Goal: Information Seeking & Learning: Learn about a topic

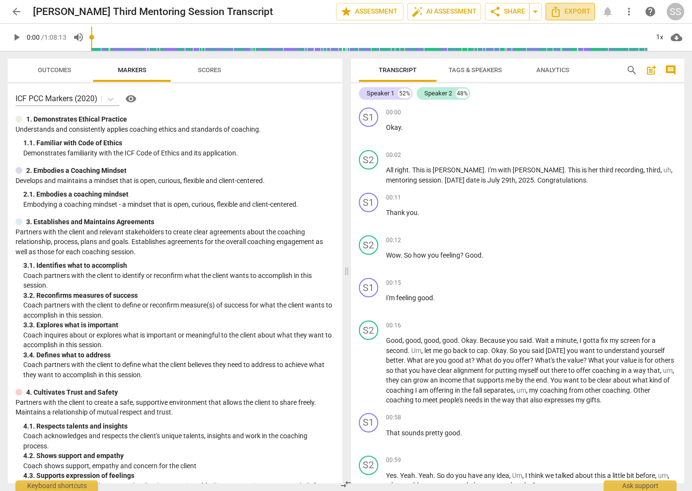
click at [579, 10] on span "Export" at bounding box center [570, 12] width 41 height 12
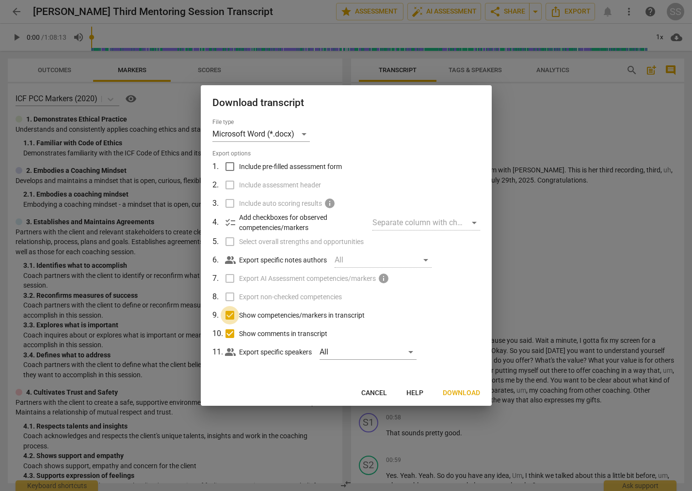
click at [230, 314] on input "Show competencies/markers in transcript" at bounding box center [229, 315] width 18 height 18
checkbox input "false"
click at [230, 333] on input "Show comments in transcript" at bounding box center [229, 334] width 18 height 18
checkbox input "false"
click at [410, 352] on div "All" at bounding box center [367, 353] width 97 height 16
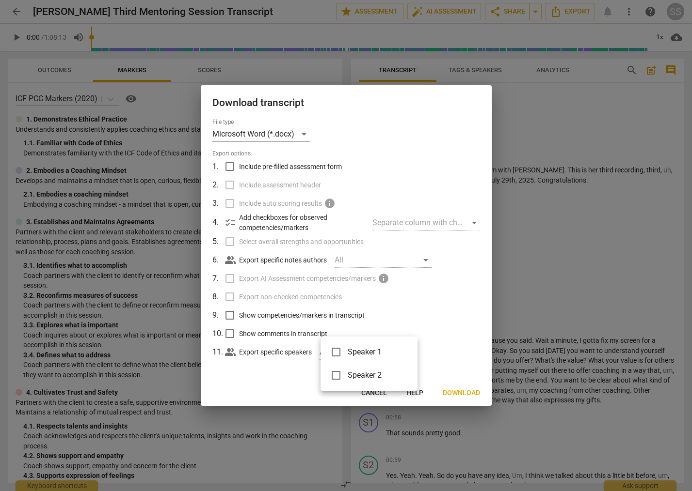
click at [456, 325] on div at bounding box center [346, 245] width 692 height 491
click at [458, 392] on span "Download" at bounding box center [460, 394] width 37 height 10
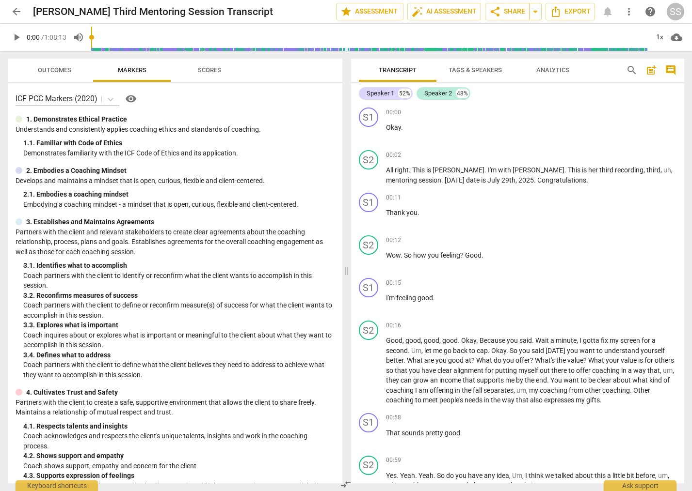
click at [478, 67] on span "Tags & Speakers" at bounding box center [474, 69] width 53 height 7
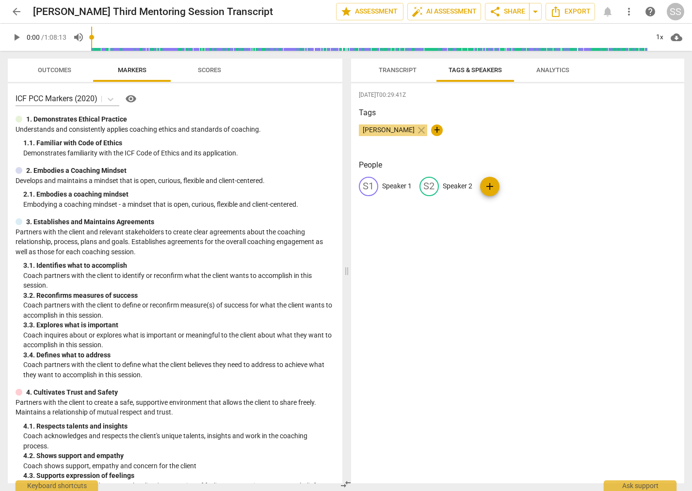
click at [400, 188] on p "Speaker 1" at bounding box center [397, 186] width 30 height 10
type input "[PERSON_NAME]"
click at [505, 189] on p "Speaker 2" at bounding box center [520, 186] width 30 height 10
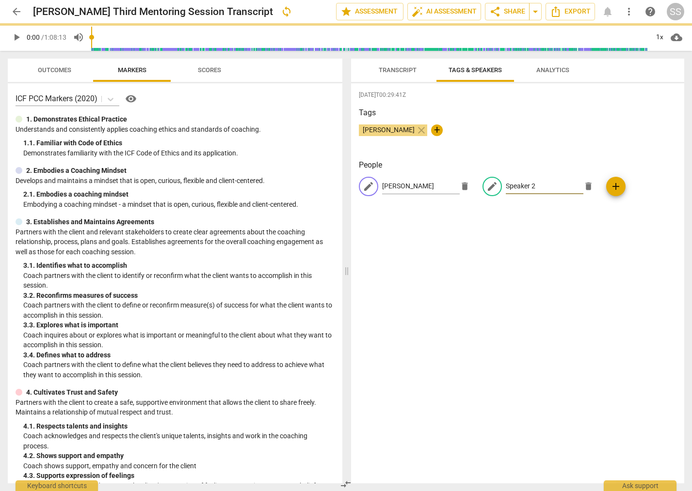
click at [512, 186] on input "Speaker 2" at bounding box center [544, 187] width 78 height 16
type input "[PERSON_NAME]"
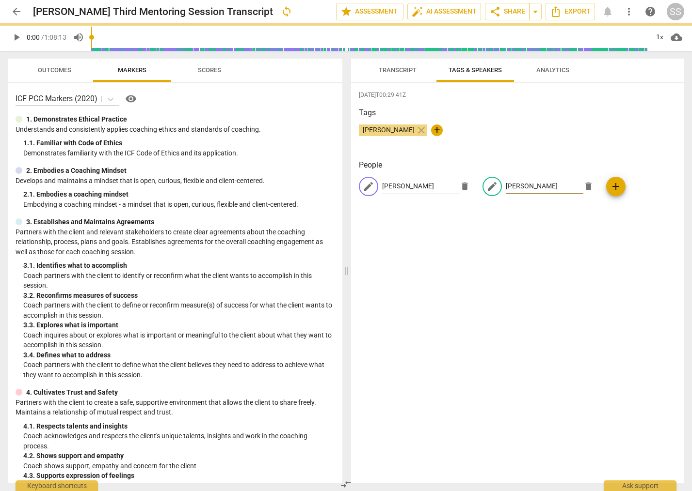
click at [511, 253] on div "[DATE]T00:29:41Z Tags [PERSON_NAME] close + People edit [PERSON_NAME] edit [PER…" at bounding box center [517, 283] width 333 height 400
click at [391, 63] on button "Transcript" at bounding box center [398, 70] width 78 height 23
click at [394, 72] on span "Transcript" at bounding box center [397, 69] width 38 height 7
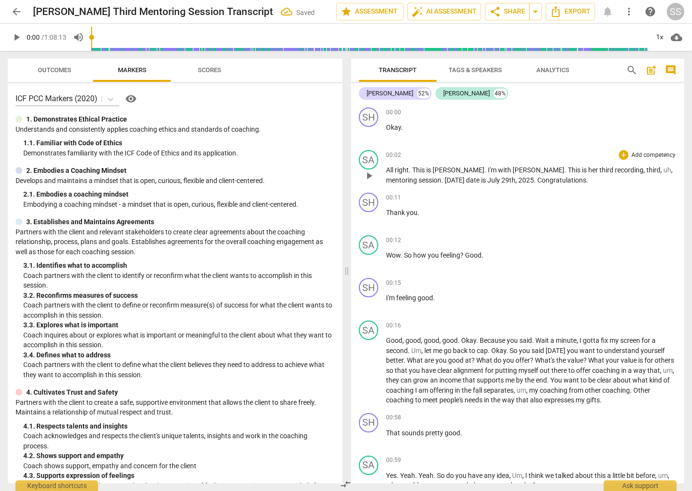
click at [436, 169] on span "[PERSON_NAME]" at bounding box center [458, 170] width 52 height 8
click at [574, 12] on span "Export" at bounding box center [570, 12] width 41 height 12
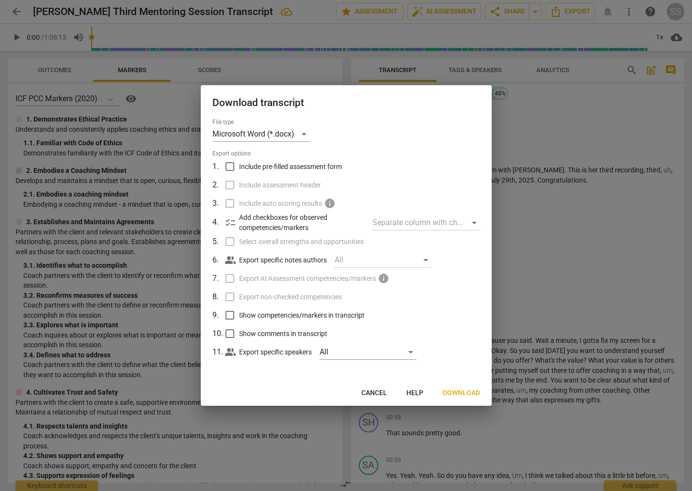
click at [467, 393] on span "Download" at bounding box center [460, 394] width 37 height 10
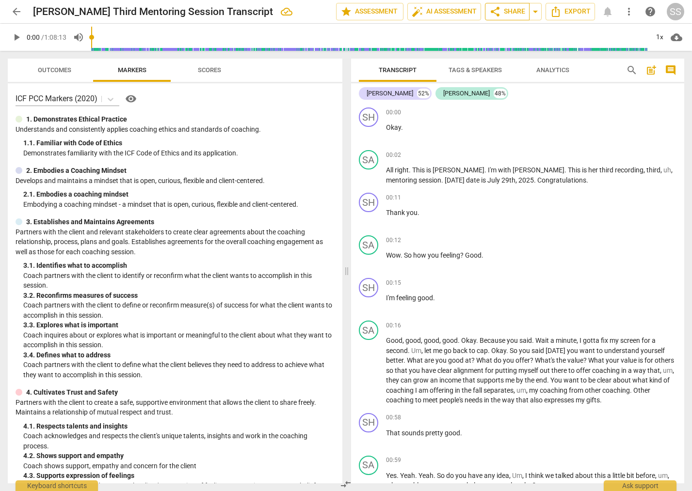
click at [490, 3] on button "share Share" at bounding box center [507, 11] width 45 height 17
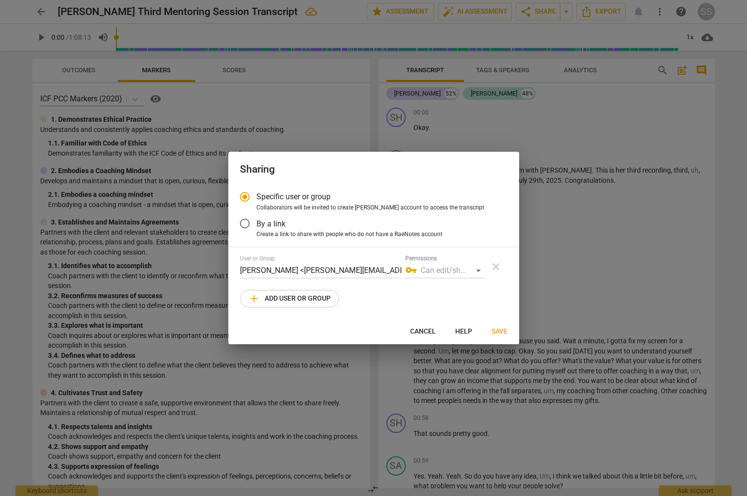
click at [497, 328] on span "Save" at bounding box center [499, 332] width 16 height 10
radio input "false"
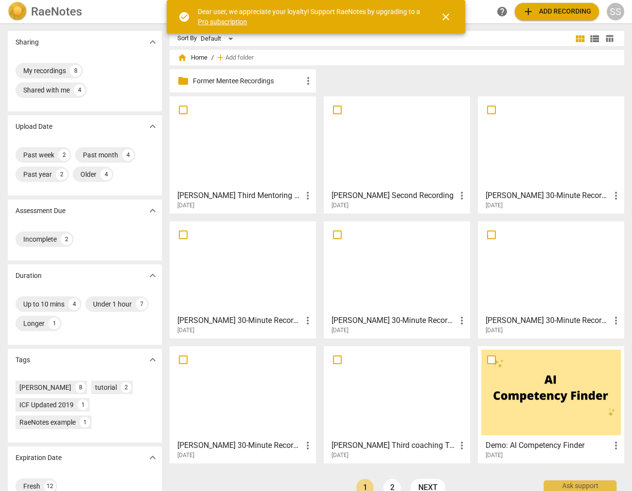
scroll to position [20, 0]
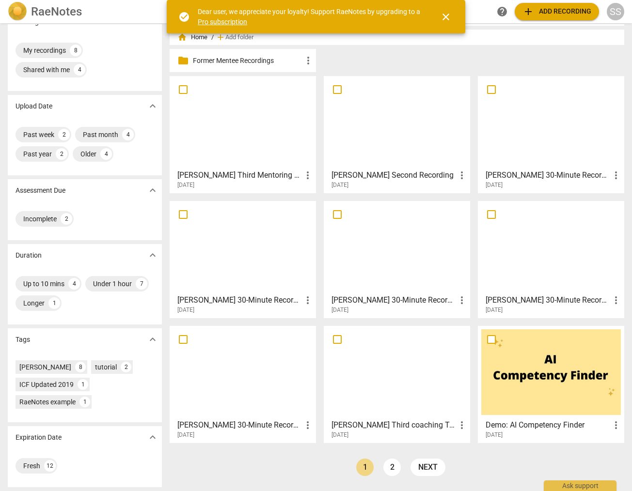
click at [393, 297] on h3 "Jenay Karlson 30-Minute Recording" at bounding box center [393, 301] width 125 height 12
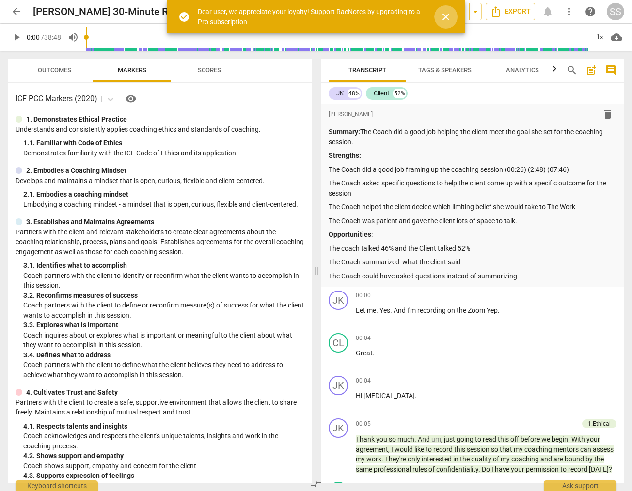
click at [447, 13] on span "close" at bounding box center [446, 17] width 12 height 12
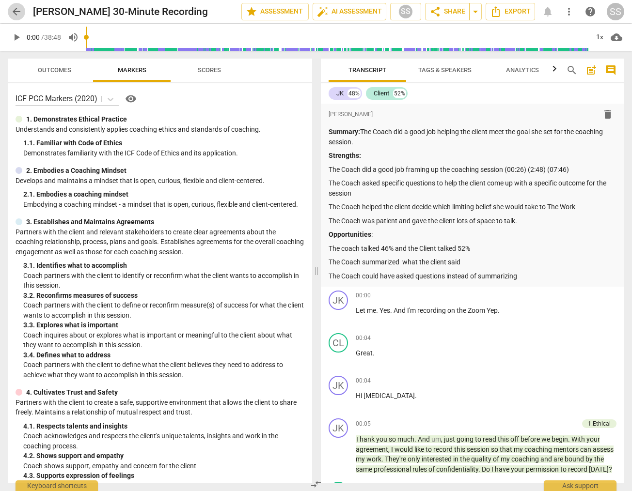
click at [16, 10] on span "arrow_back" at bounding box center [17, 12] width 12 height 12
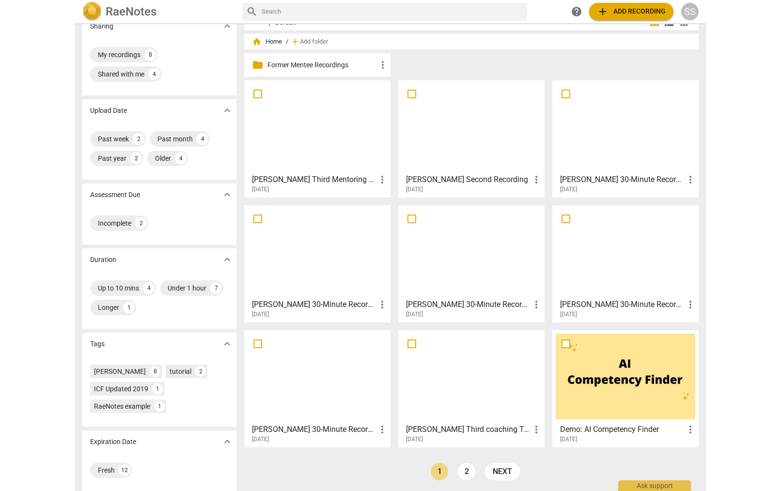
scroll to position [20, 0]
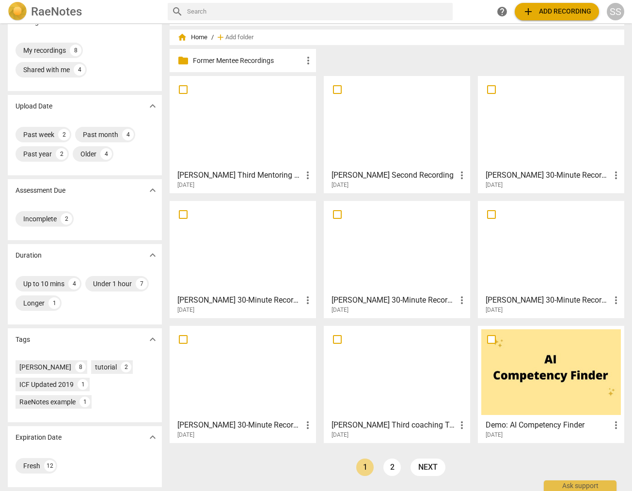
click at [533, 161] on div at bounding box center [551, 122] width 140 height 86
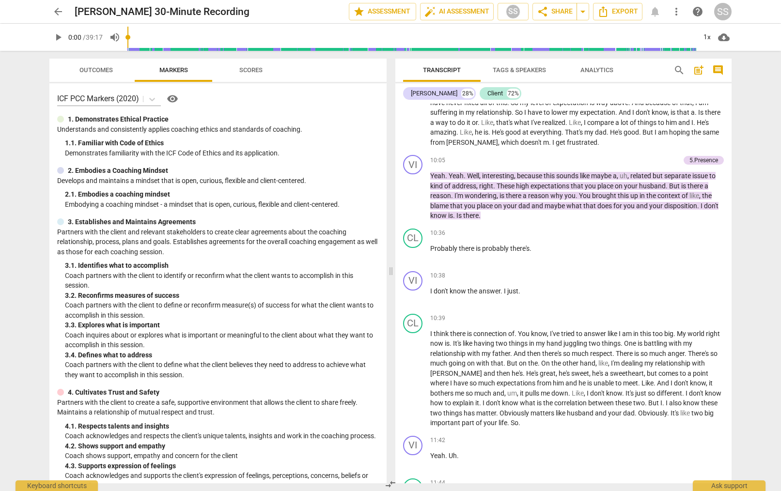
scroll to position [2238, 0]
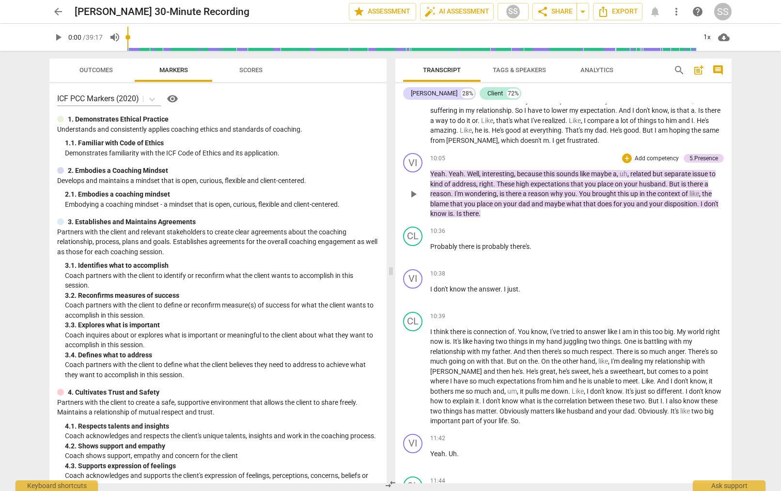
click at [415, 200] on span "play_arrow" at bounding box center [414, 195] width 12 height 12
click at [414, 258] on span "pause" at bounding box center [414, 253] width 12 height 12
click at [415, 258] on span "play_arrow" at bounding box center [414, 253] width 12 height 12
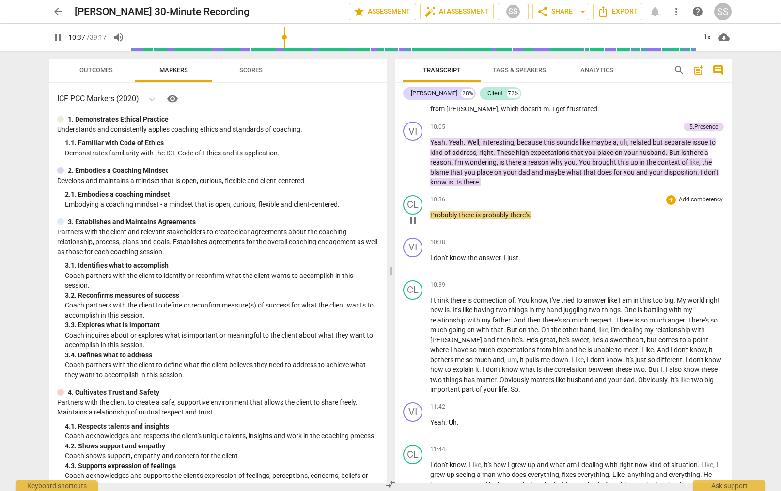
scroll to position [2270, 0]
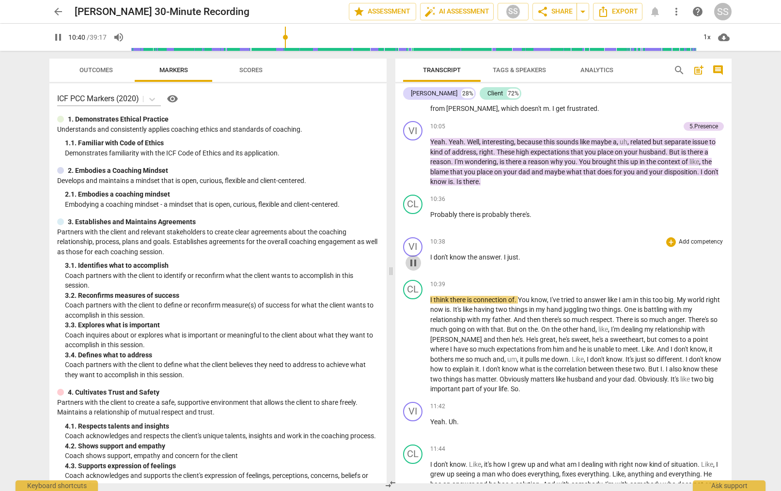
click at [413, 269] on span "pause" at bounding box center [414, 263] width 12 height 12
click at [413, 269] on span "play_arrow" at bounding box center [414, 263] width 12 height 12
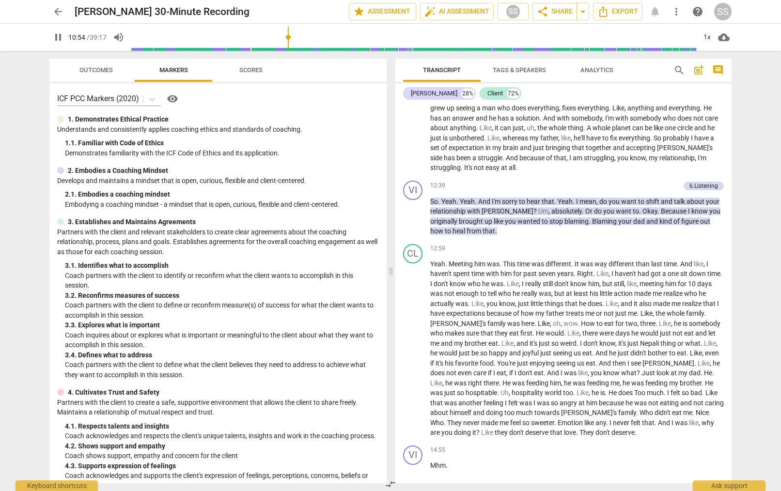
scroll to position [2655, 0]
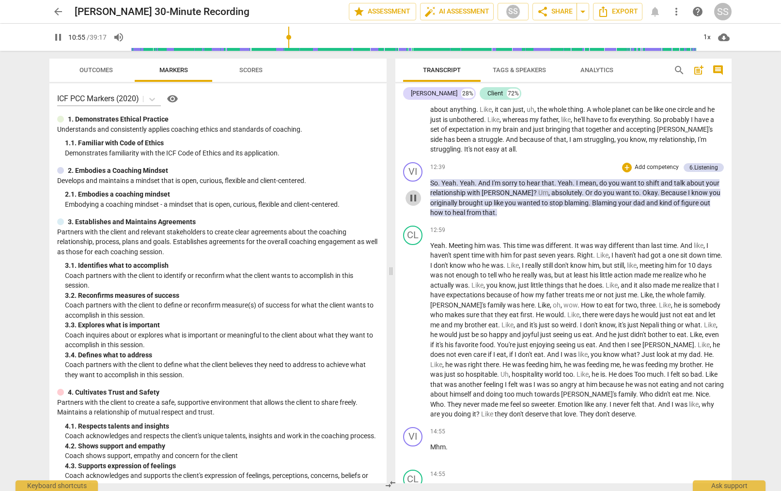
click at [412, 204] on span "pause" at bounding box center [414, 198] width 12 height 12
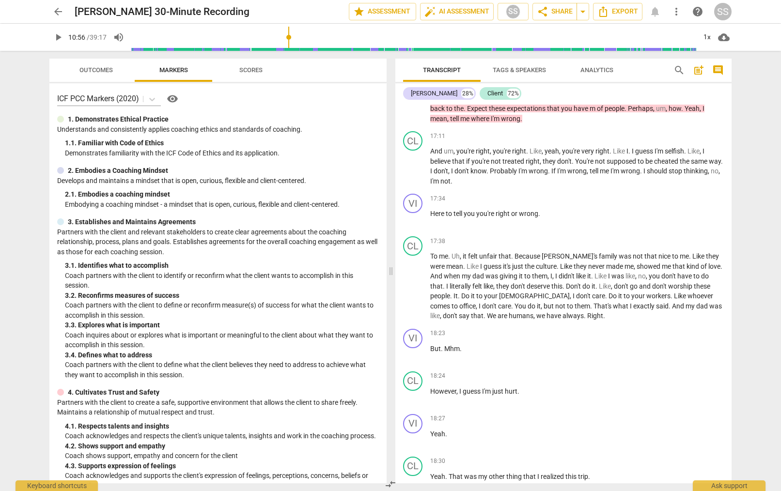
scroll to position [3387, 0]
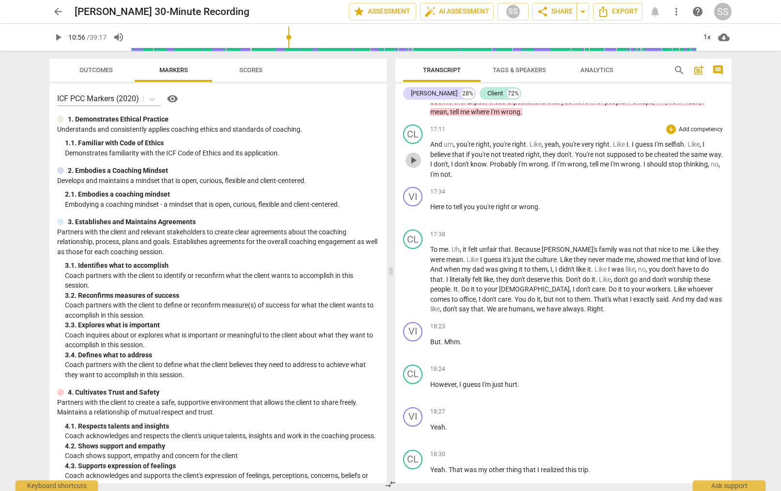
click at [415, 166] on span "play_arrow" at bounding box center [414, 161] width 12 height 12
click at [631, 34] on div "1x" at bounding box center [707, 38] width 18 height 16
click at [631, 95] on li "1.5x" at bounding box center [714, 93] width 32 height 18
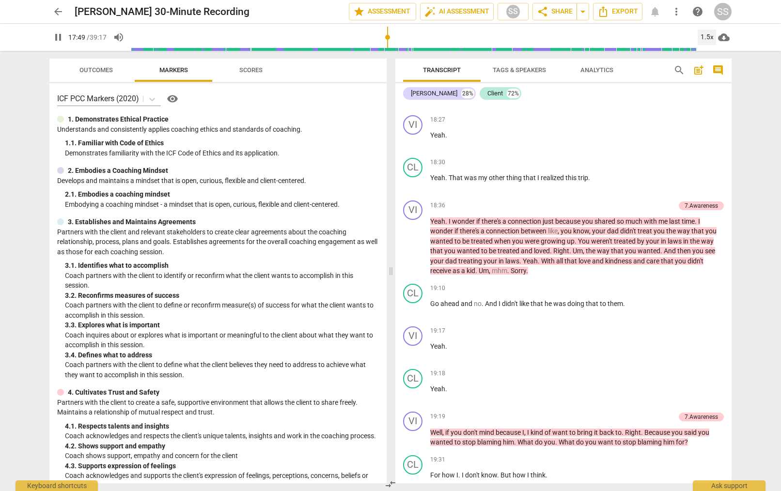
scroll to position [3681, 0]
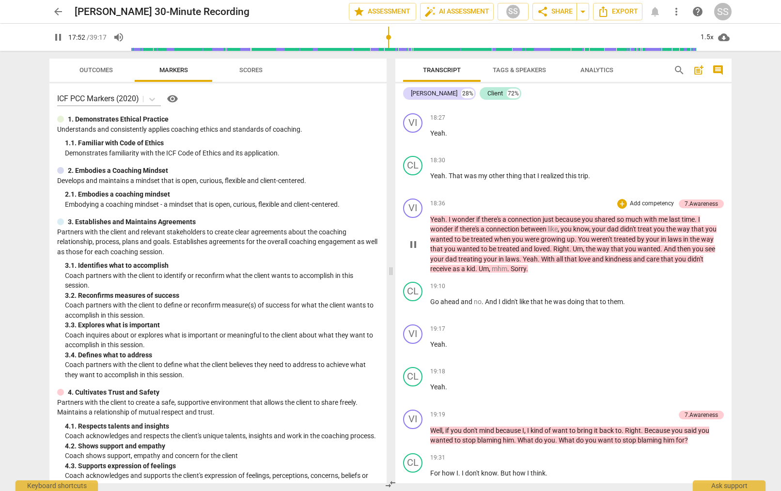
click at [417, 251] on span "pause" at bounding box center [414, 245] width 12 height 12
click at [417, 251] on span "play_arrow" at bounding box center [414, 245] width 12 height 12
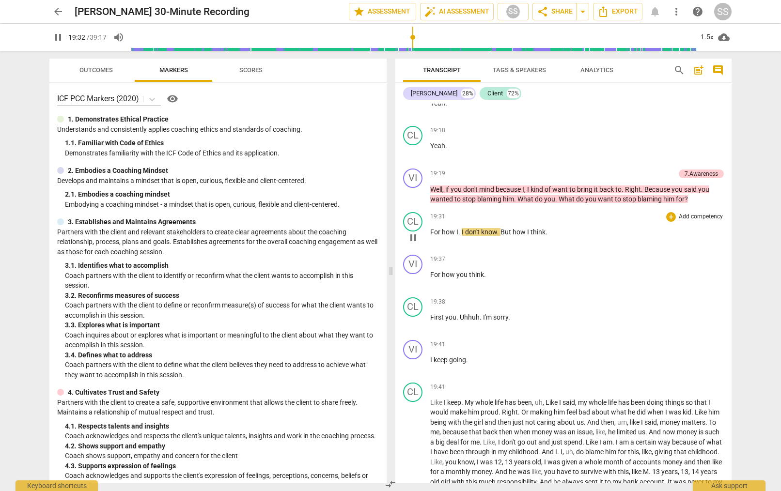
scroll to position [3932, 0]
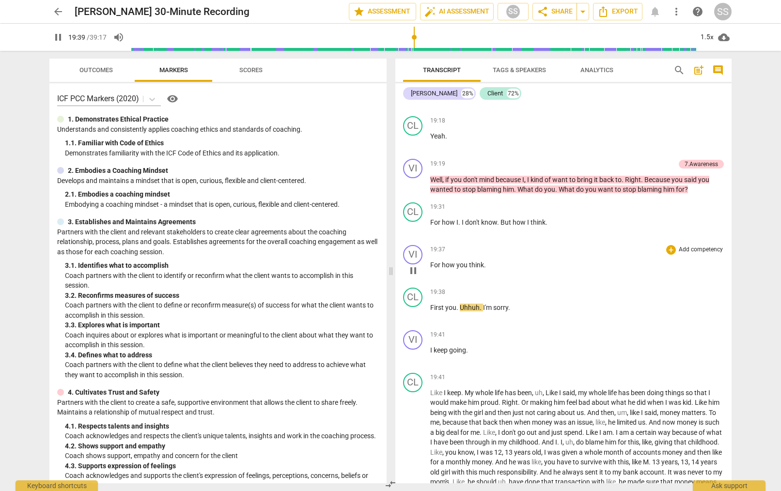
click at [418, 277] on span "pause" at bounding box center [414, 271] width 12 height 12
type input "1180"
click at [631, 254] on p "Add competency" at bounding box center [701, 250] width 46 height 9
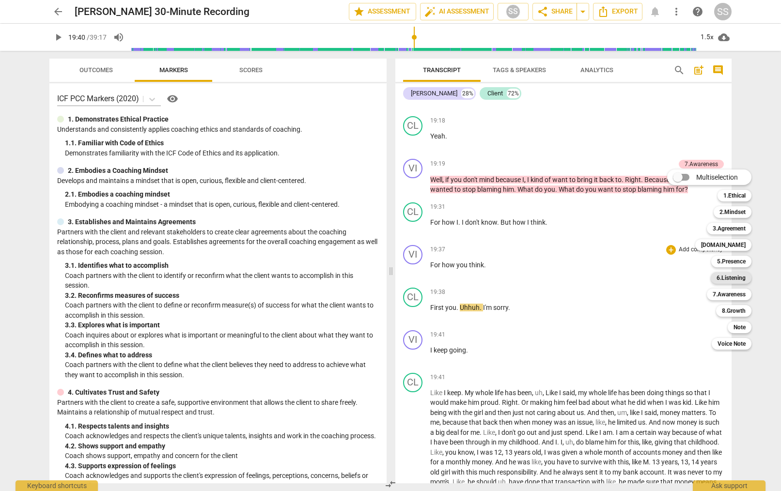
click at [631, 278] on b "6.Listening" at bounding box center [731, 278] width 29 height 12
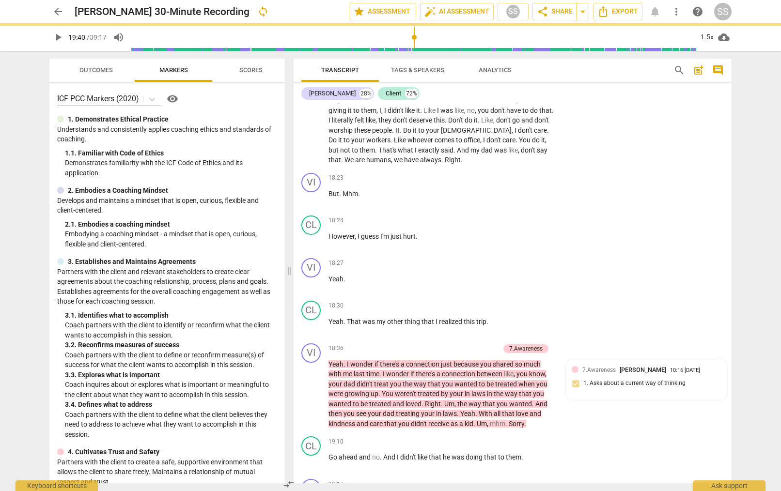
scroll to position [4348, 0]
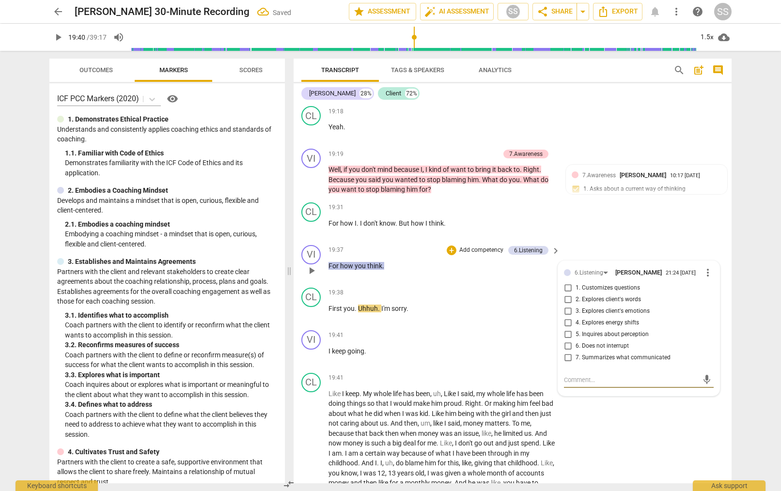
click at [566, 306] on input "2. Explores client's words" at bounding box center [568, 300] width 16 height 12
checkbox input "true"
click at [616, 241] on div "CL play_arrow pause 19:31 + Add competency keyboard_arrow_right For how I . I d…" at bounding box center [513, 220] width 438 height 43
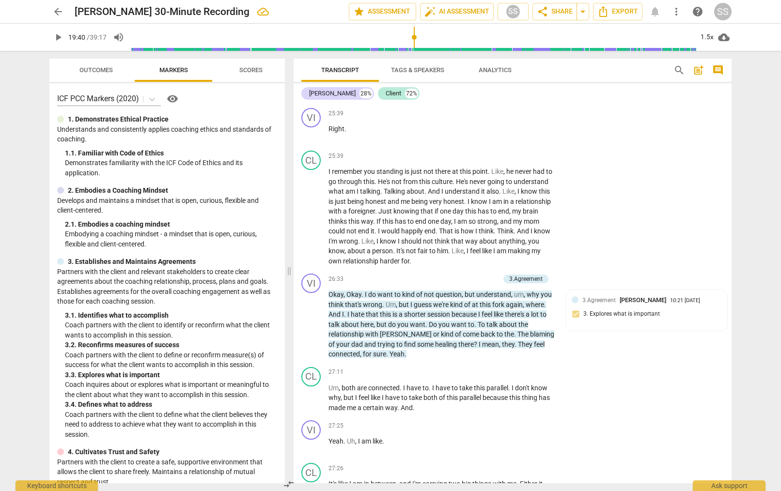
scroll to position [5551, 0]
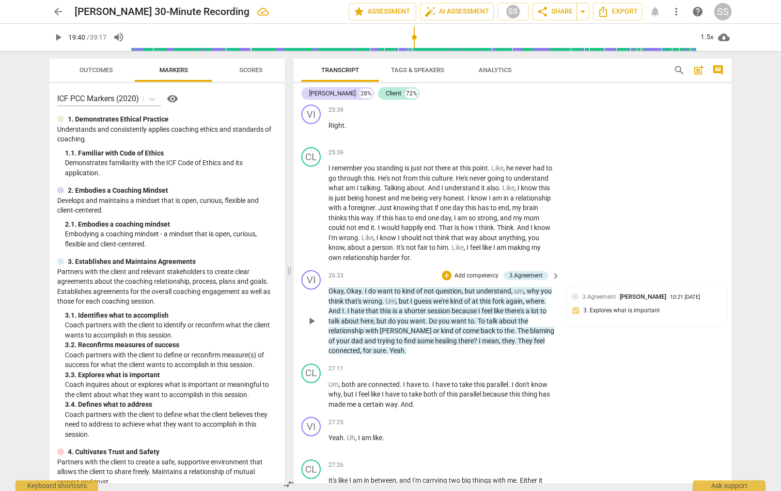
click at [310, 327] on span "play_arrow" at bounding box center [312, 321] width 12 height 12
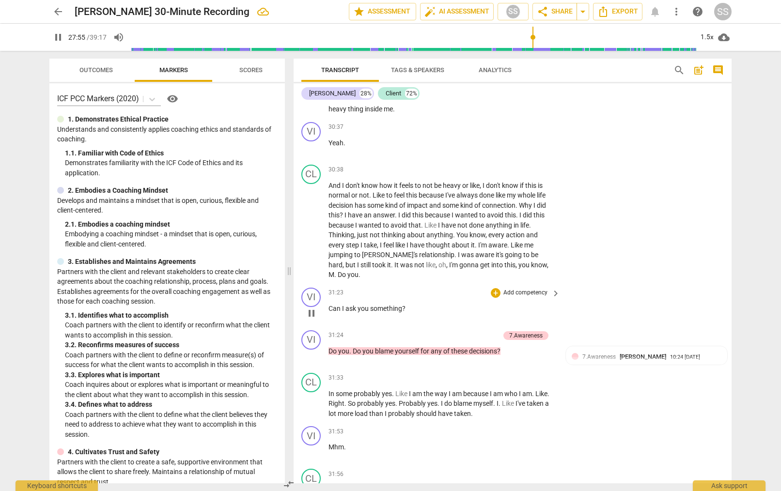
scroll to position [6434, 0]
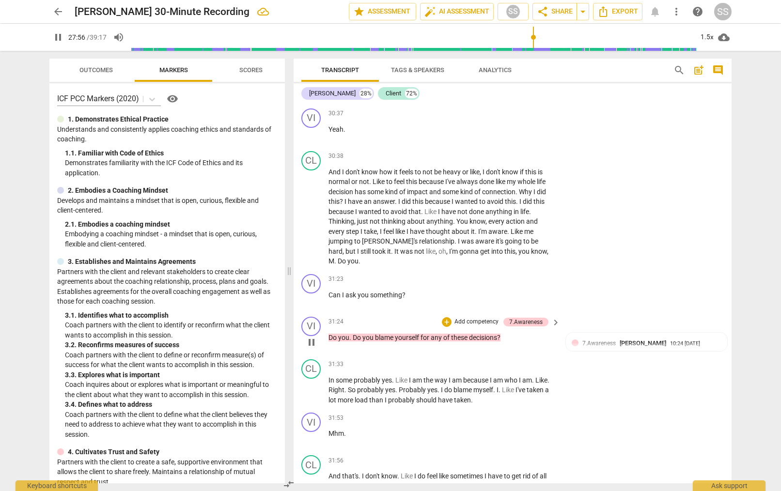
click at [311, 348] on span "pause" at bounding box center [312, 343] width 12 height 12
click at [311, 348] on span "play_arrow" at bounding box center [312, 343] width 12 height 12
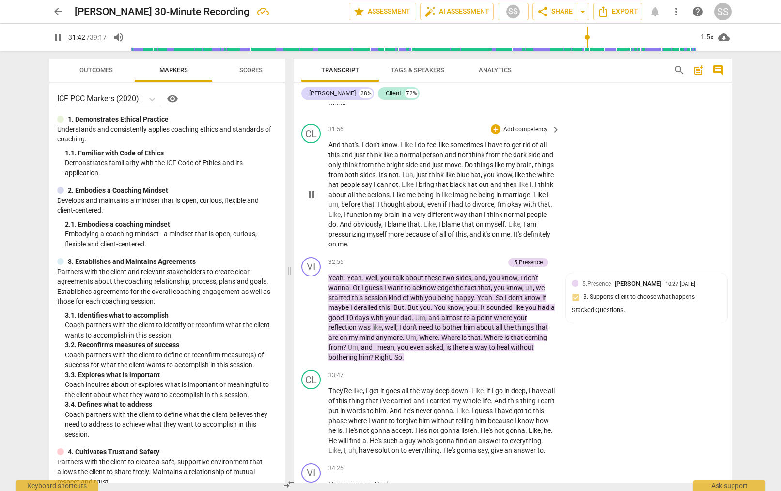
scroll to position [6766, 0]
drag, startPoint x: 308, startPoint y: 329, endPoint x: 314, endPoint y: 328, distance: 6.4
click at [308, 323] on span "pause" at bounding box center [312, 317] width 12 height 12
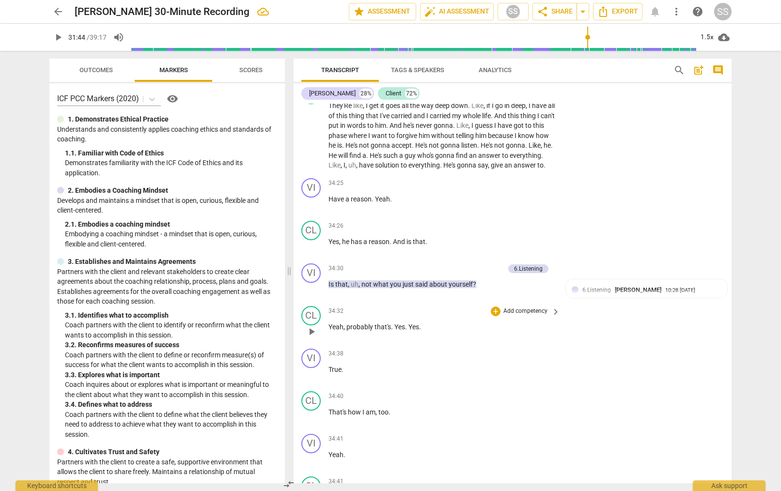
scroll to position [7051, 0]
click at [310, 294] on span "play_arrow" at bounding box center [312, 289] width 12 height 12
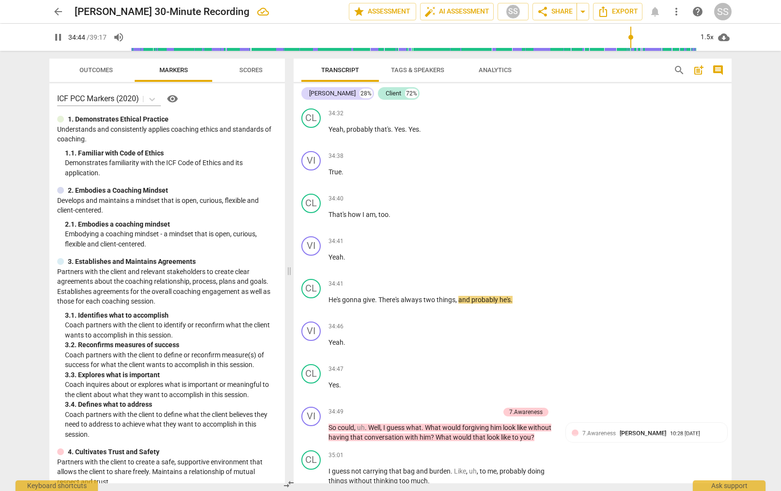
scroll to position [7249, 0]
click at [311, 267] on span "pause" at bounding box center [312, 261] width 12 height 12
click at [311, 224] on span "play_arrow" at bounding box center [312, 219] width 12 height 12
click at [311, 224] on span "pause" at bounding box center [312, 219] width 12 height 12
click at [315, 224] on span "play_arrow" at bounding box center [312, 219] width 12 height 12
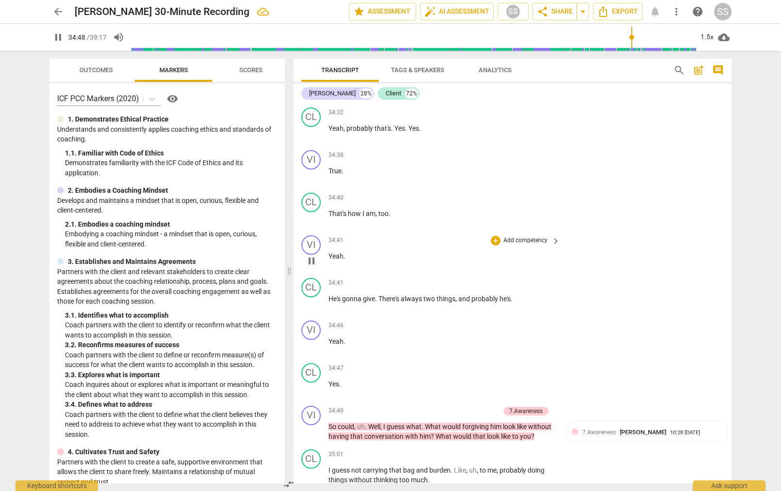
click at [314, 267] on span "pause" at bounding box center [312, 261] width 12 height 12
click at [314, 267] on span "play_arrow" at bounding box center [312, 261] width 12 height 12
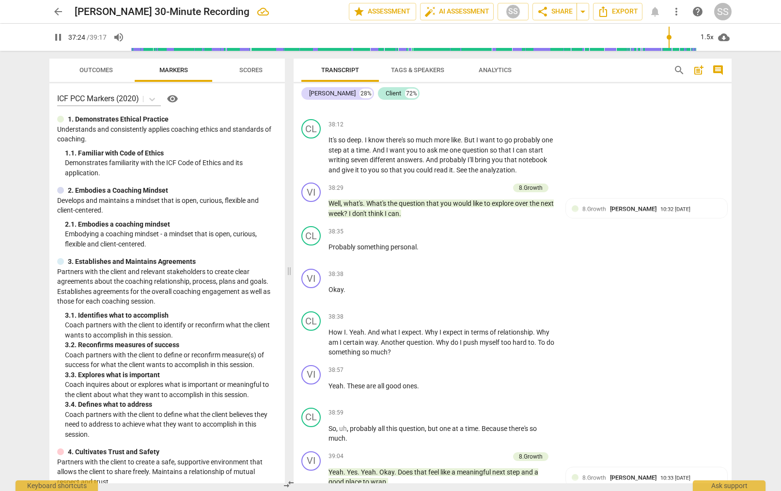
scroll to position [8675, 0]
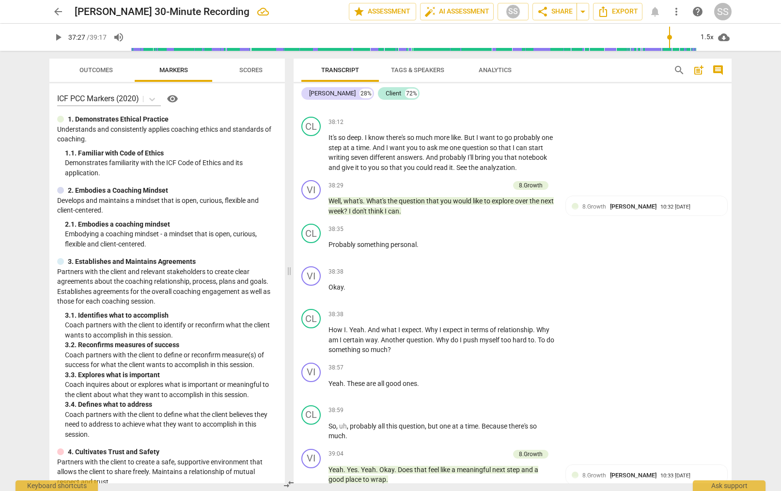
type input "2247"
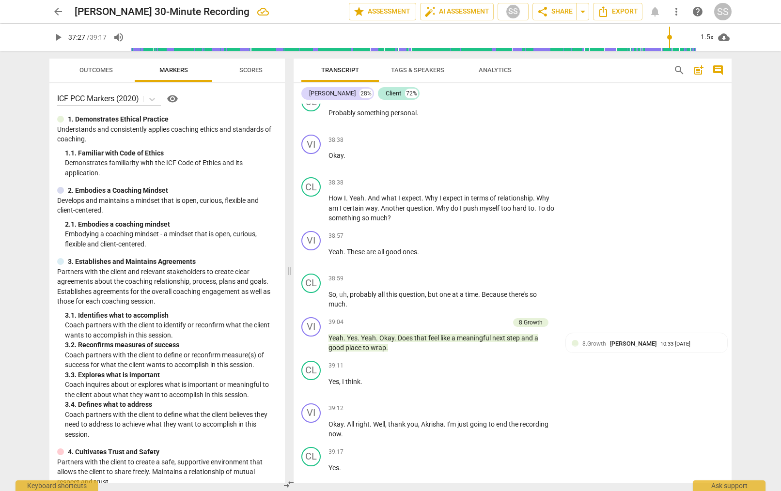
scroll to position [8809, 0]
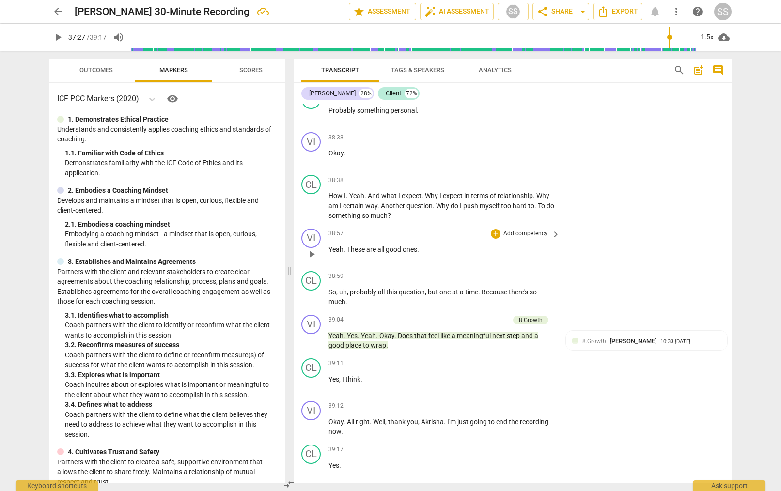
click at [510, 238] on p "Add competency" at bounding box center [526, 234] width 46 height 9
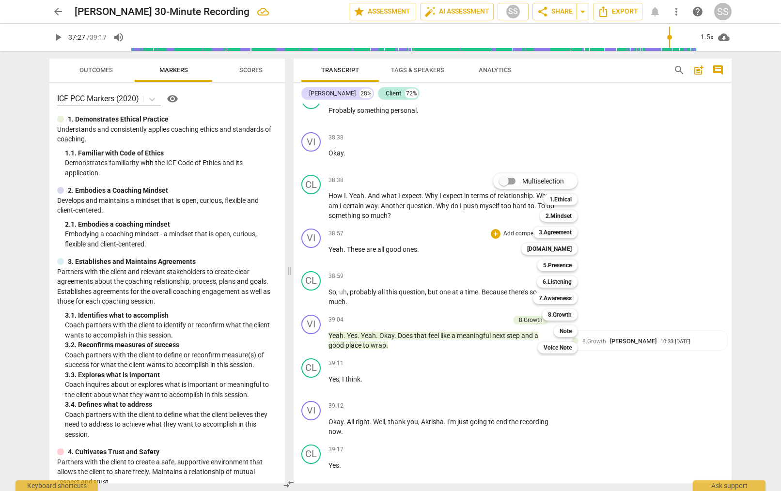
click at [625, 261] on div at bounding box center [390, 245] width 781 height 491
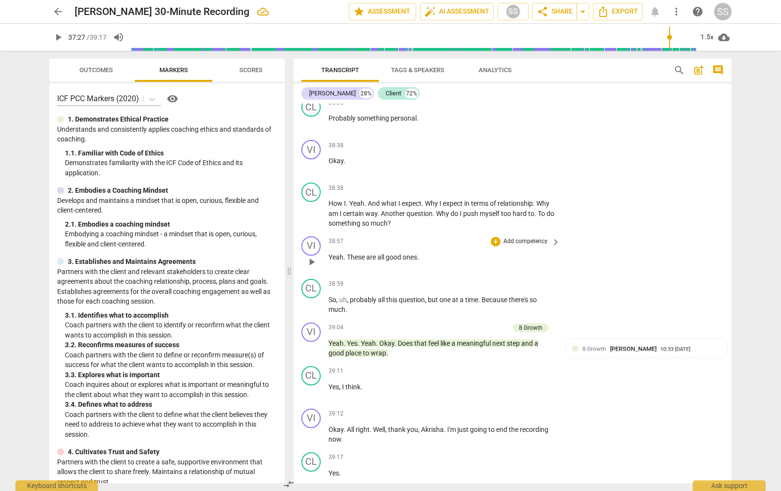
scroll to position [8811, 0]
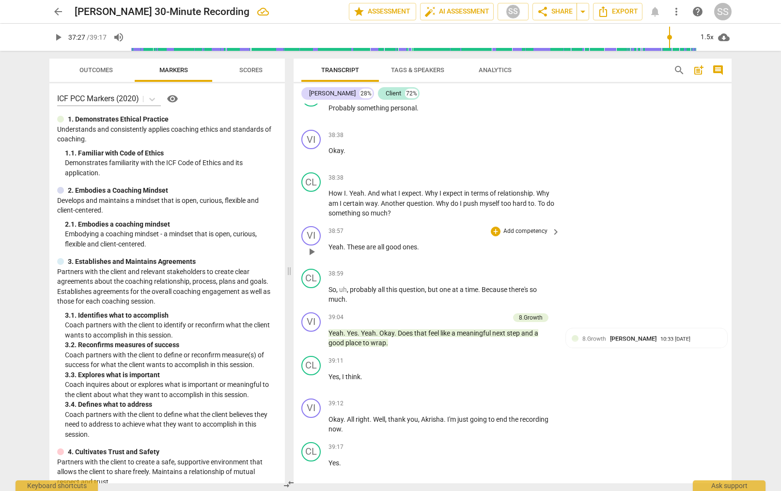
click at [525, 236] on p "Add competency" at bounding box center [526, 231] width 46 height 9
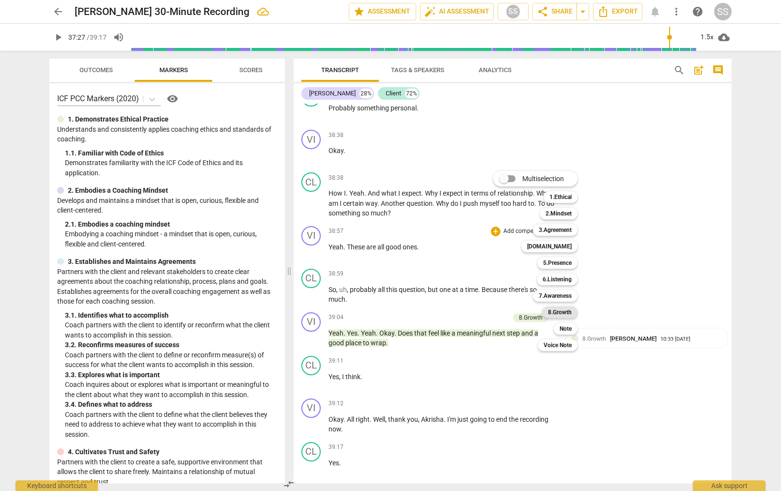
click at [562, 308] on b "8.Growth" at bounding box center [560, 313] width 24 height 12
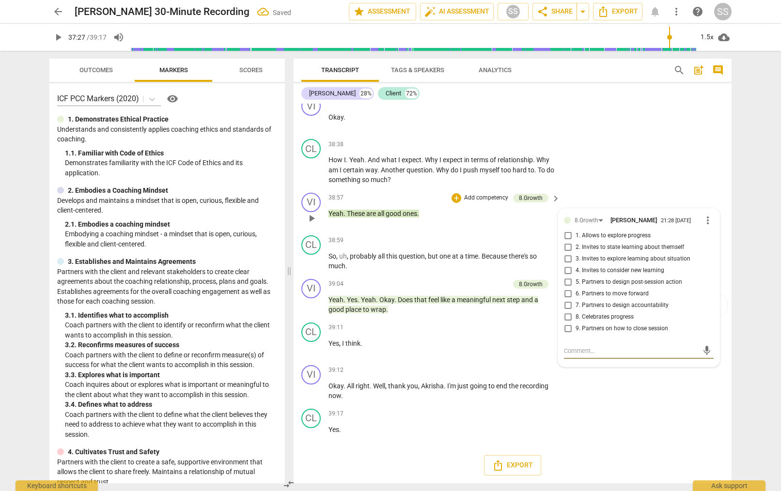
scroll to position [8869, 0]
click at [566, 242] on input "1. Allows to explore progress" at bounding box center [568, 236] width 16 height 12
checkbox input "true"
click at [631, 173] on div "CL play_arrow pause 38:38 + Add competency keyboard_arrow_right How I . Yeah . …" at bounding box center [513, 162] width 438 height 54
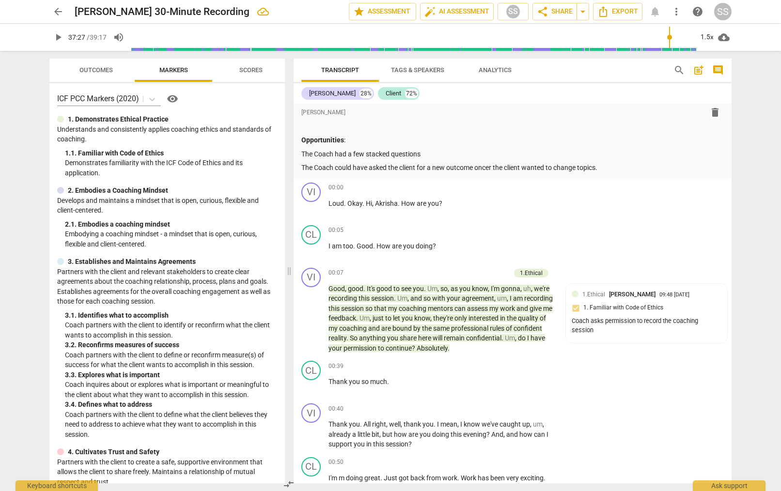
scroll to position [0, 0]
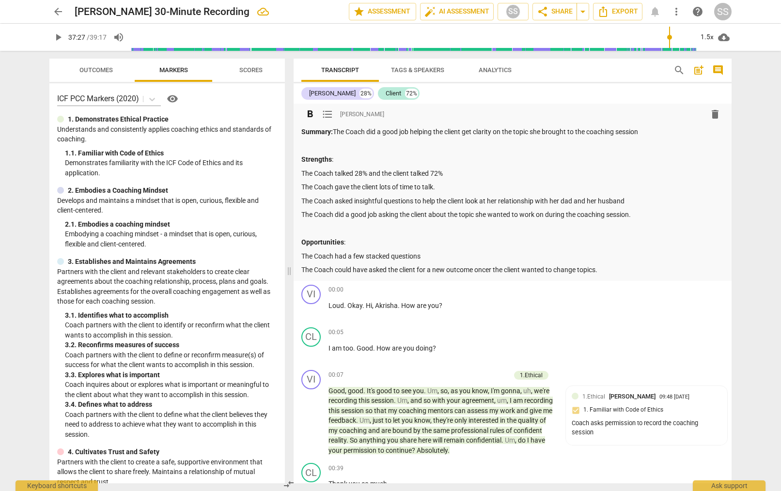
click at [614, 269] on p "The Coach could have asked the client for a new outcome oncer the client wanted…" at bounding box center [512, 270] width 423 height 10
